Goal: Task Accomplishment & Management: Manage account settings

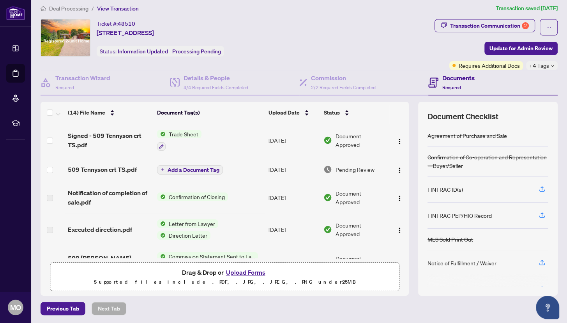
click at [258, 270] on button "Upload Forms" at bounding box center [246, 272] width 44 height 10
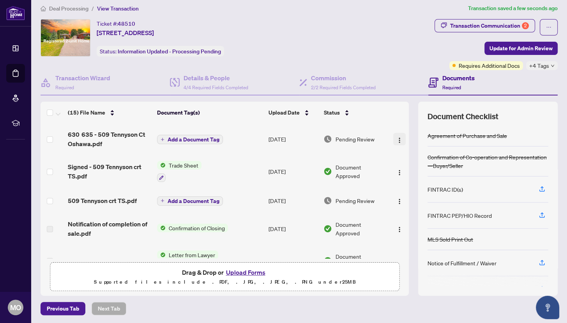
click at [400, 135] on span "button" at bounding box center [399, 139] width 6 height 9
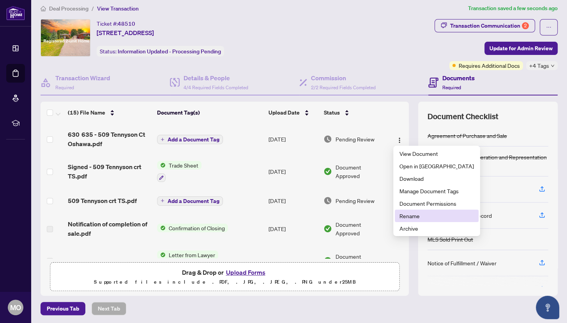
click at [413, 214] on span "Rename" at bounding box center [436, 216] width 74 height 9
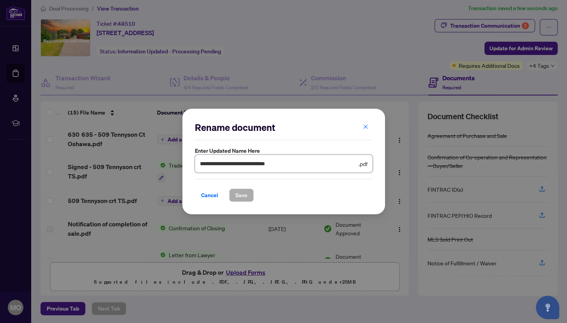
drag, startPoint x: 210, startPoint y: 163, endPoint x: 221, endPoint y: 210, distance: 48.0
click at [210, 164] on input "**********" at bounding box center [278, 163] width 157 height 9
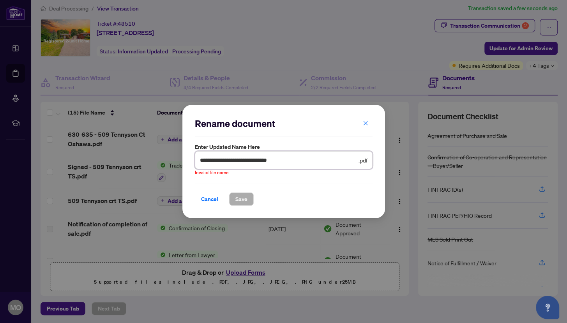
click at [200, 158] on input "**********" at bounding box center [278, 160] width 157 height 9
click at [321, 157] on input "**********" at bounding box center [278, 160] width 157 height 9
click at [215, 159] on input "**********" at bounding box center [278, 160] width 157 height 9
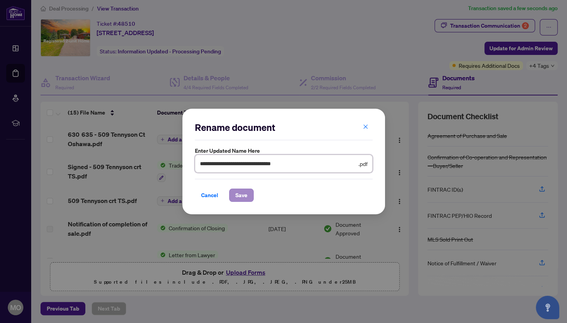
type input "**********"
click at [240, 193] on span "Save" at bounding box center [241, 195] width 12 height 12
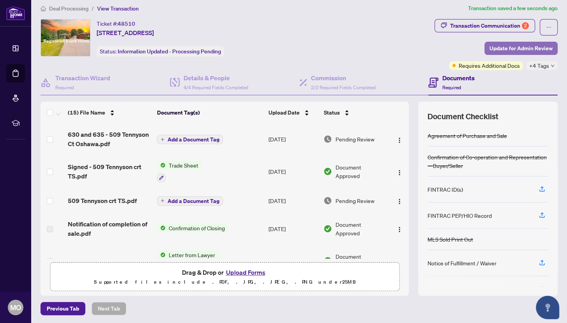
click at [524, 46] on span "Update for Admin Review" at bounding box center [521, 48] width 63 height 12
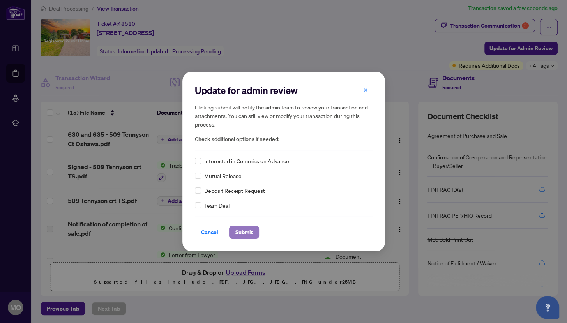
click at [245, 230] on span "Submit" at bounding box center [244, 232] width 18 height 12
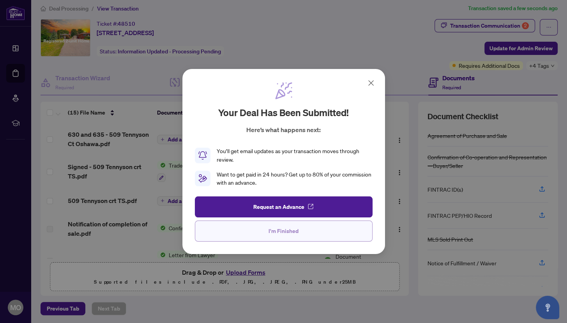
click at [267, 232] on button "I'm Finished" at bounding box center [284, 231] width 178 height 21
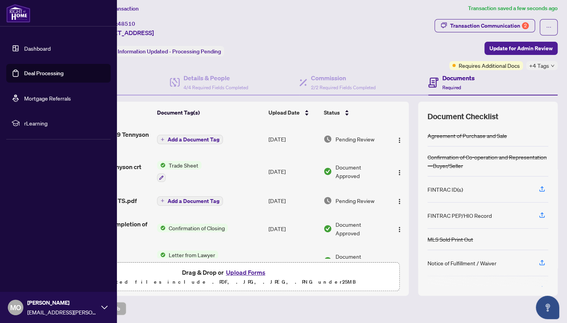
click at [30, 77] on link "Deal Processing" at bounding box center [43, 73] width 39 height 7
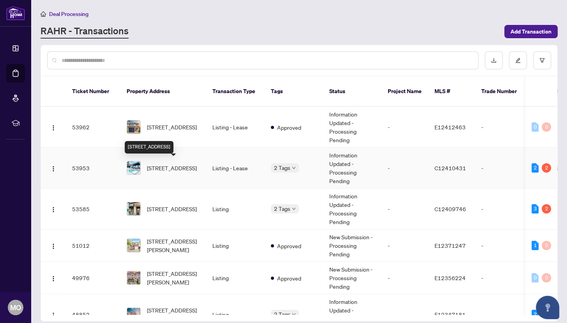
click at [171, 168] on span "[STREET_ADDRESS]" at bounding box center [172, 168] width 50 height 9
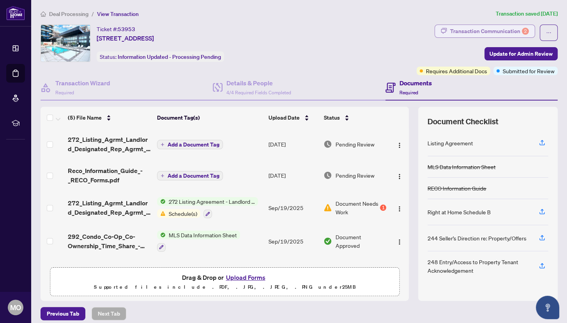
click at [523, 34] on div "Transaction Communication 2" at bounding box center [489, 31] width 79 height 12
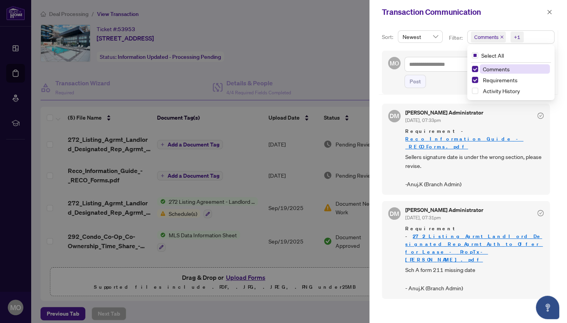
click at [497, 39] on span "Comments" at bounding box center [486, 37] width 24 height 8
click at [474, 67] on span "Select Comments" at bounding box center [475, 69] width 6 height 6
click at [500, 281] on div "DM [PERSON_NAME] Administrator [DATE], 07:33pm Requirement - Reco_Information_G…" at bounding box center [468, 208] width 173 height 219
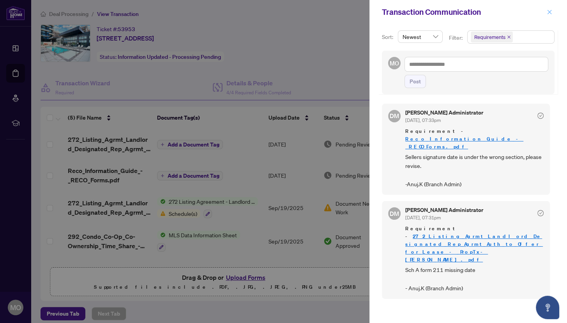
click at [547, 11] on icon "close" at bounding box center [549, 11] width 5 height 5
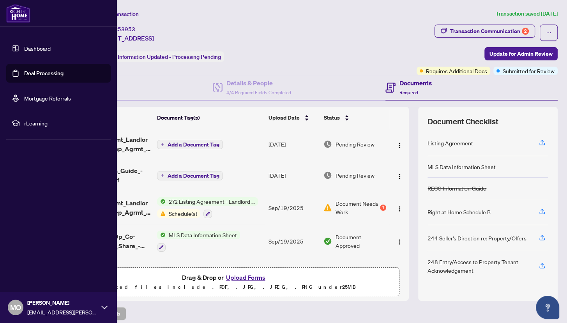
click at [42, 74] on link "Deal Processing" at bounding box center [43, 73] width 39 height 7
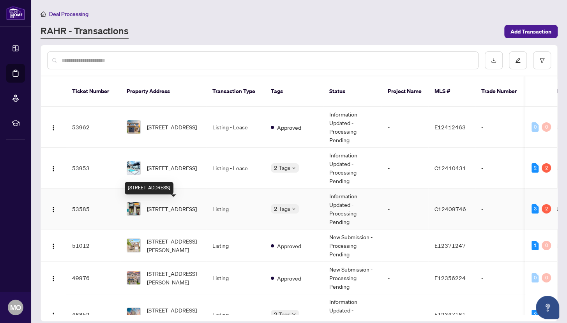
click at [188, 209] on span "[STREET_ADDRESS]" at bounding box center [172, 209] width 50 height 9
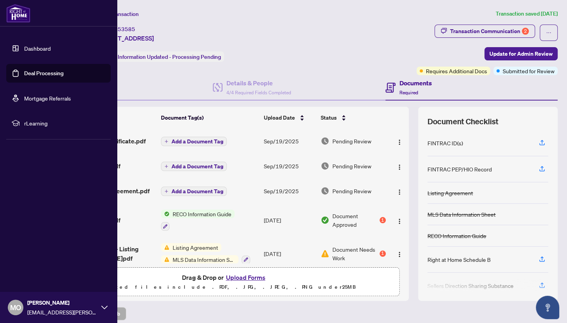
click at [26, 74] on link "Deal Processing" at bounding box center [43, 73] width 39 height 7
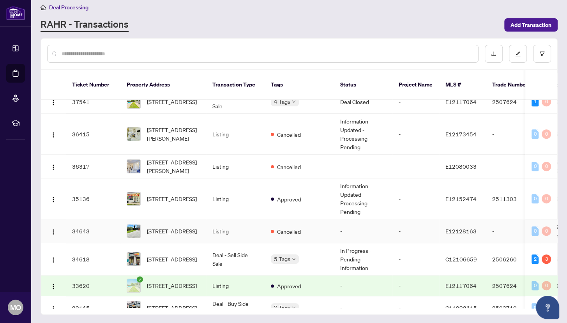
scroll to position [572, 0]
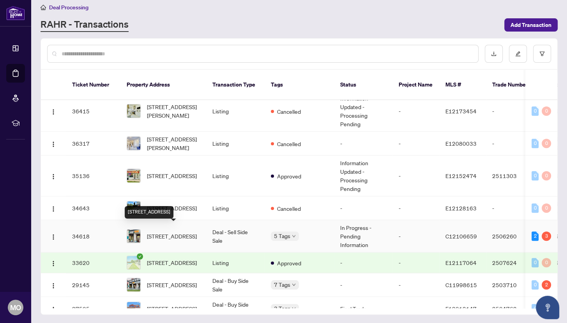
click at [181, 232] on span "[STREET_ADDRESS]" at bounding box center [172, 236] width 50 height 9
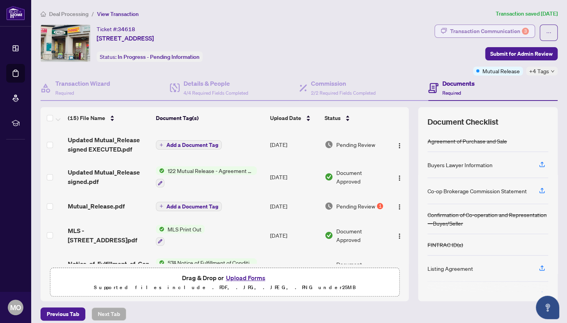
click at [516, 30] on div "Transaction Communication 3" at bounding box center [489, 31] width 79 height 12
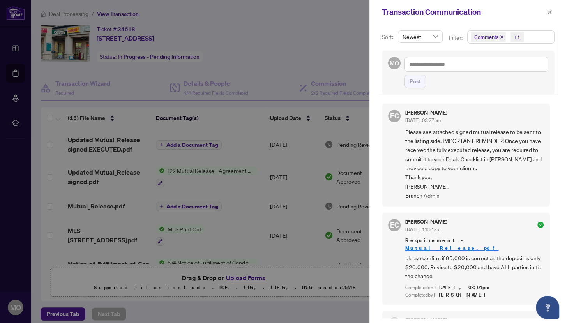
click at [488, 35] on span "Comments" at bounding box center [486, 37] width 24 height 8
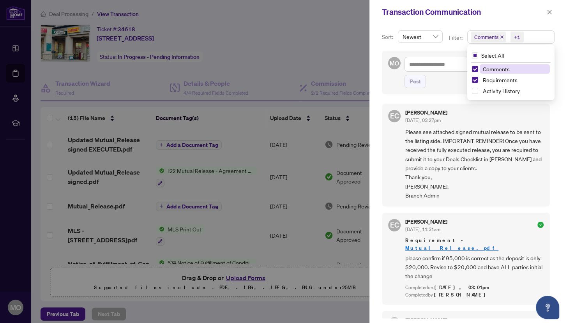
click at [483, 70] on span "Comments" at bounding box center [496, 68] width 27 height 7
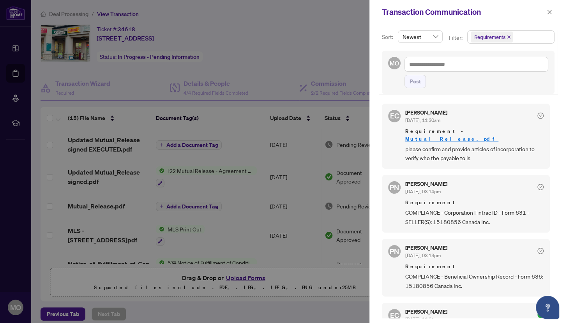
click at [438, 86] on div "Post" at bounding box center [477, 81] width 144 height 13
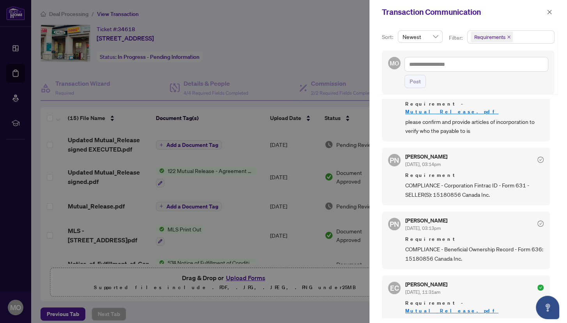
scroll to position [33, 0]
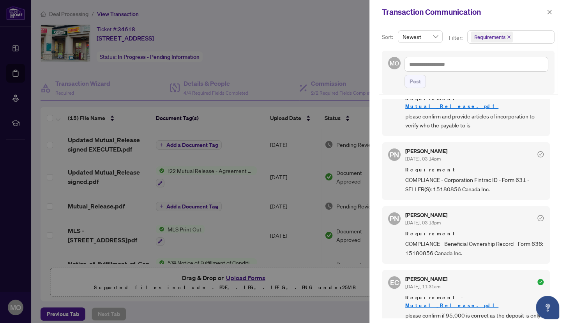
click at [308, 212] on div at bounding box center [283, 161] width 567 height 323
click at [549, 11] on icon "close" at bounding box center [549, 11] width 5 height 5
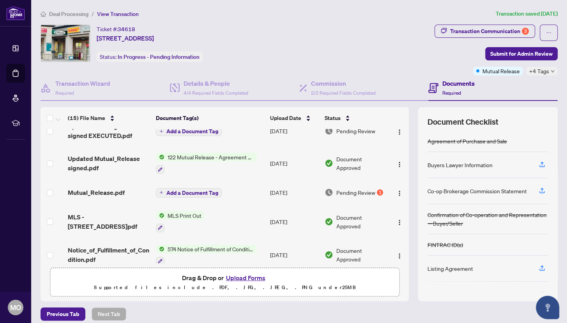
scroll to position [0, 0]
